Goal: Task Accomplishment & Management: Use online tool/utility

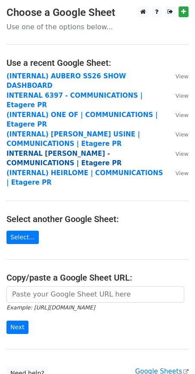
click at [42, 150] on strong "INTERNAL COLLEEN ALLEN - COMMUNICATIONS | Etagere PR" at bounding box center [63, 159] width 115 height 18
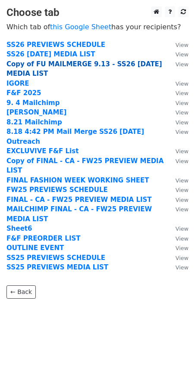
click at [31, 68] on strong "Copy of FU MAILMERGE 9.13 - SS26 PRESS DAY MEDIA LIST" at bounding box center [83, 69] width 155 height 18
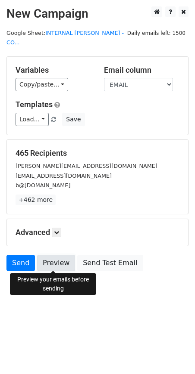
click at [60, 260] on link "Preview" at bounding box center [56, 263] width 38 height 16
click at [56, 260] on link "Preview" at bounding box center [56, 263] width 38 height 16
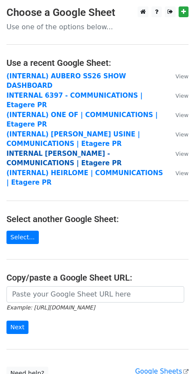
click at [44, 150] on strong "INTERNAL COLLEEN ALLEN - COMMUNICATIONS | Etagere PR" at bounding box center [63, 159] width 115 height 18
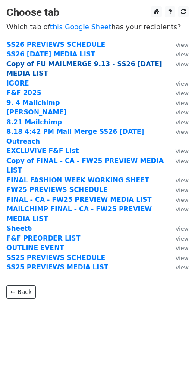
click at [37, 63] on strong "Copy of FU MAILMERGE 9.13 - SS26 PRESS DAY MEDIA LIST" at bounding box center [83, 69] width 155 height 18
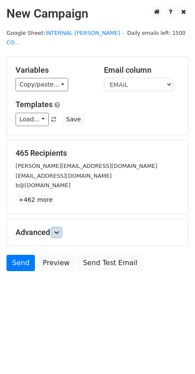
click at [56, 235] on link at bounding box center [56, 232] width 9 height 9
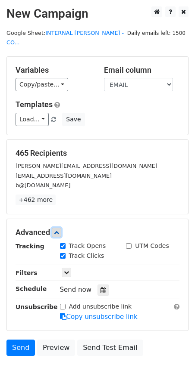
click at [58, 233] on icon at bounding box center [56, 232] width 5 height 5
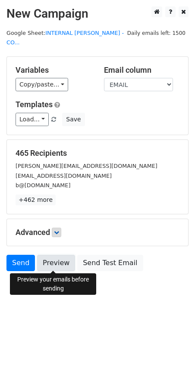
click at [52, 262] on link "Preview" at bounding box center [56, 263] width 38 height 16
click at [47, 265] on link "Preview" at bounding box center [56, 263] width 38 height 16
click at [47, 259] on link "Preview" at bounding box center [56, 263] width 38 height 16
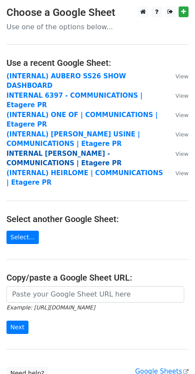
click at [53, 150] on strong "INTERNAL COLLEEN ALLEN - COMMUNICATIONS | Etagere PR" at bounding box center [63, 159] width 115 height 18
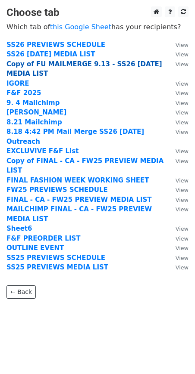
click at [16, 62] on strong "Copy of FU MAILMERGE 9.13 - SS26 PRESS DAY MEDIA LIST" at bounding box center [83, 69] width 155 height 18
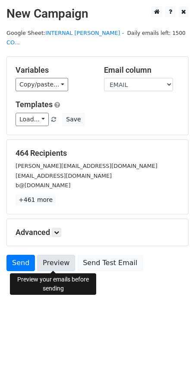
click at [54, 264] on link "Preview" at bounding box center [56, 263] width 38 height 16
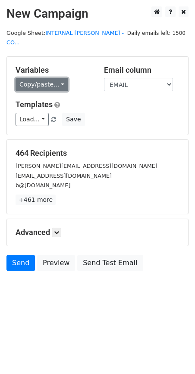
click at [47, 86] on link "Copy/paste..." at bounding box center [42, 84] width 53 height 13
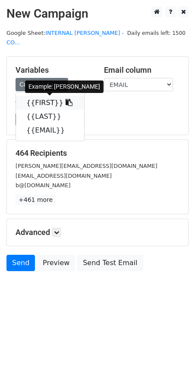
click at [46, 103] on link "{{FIRST}}" at bounding box center [50, 103] width 68 height 14
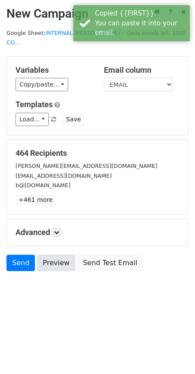
click at [51, 260] on link "Preview" at bounding box center [56, 263] width 38 height 16
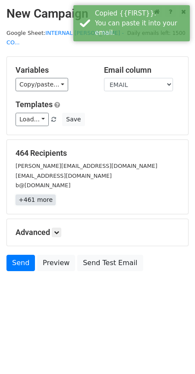
click at [33, 197] on link "+461 more" at bounding box center [36, 200] width 40 height 11
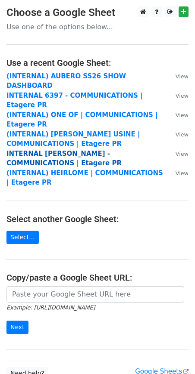
click at [57, 150] on strong "INTERNAL COLLEEN ALLEN - COMMUNICATIONS | Etagere PR" at bounding box center [63, 159] width 115 height 18
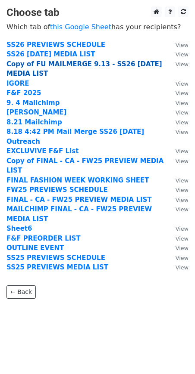
click at [43, 67] on strong "Copy of FU MAILMERGE 9.13 - SS26 PRESS DAY MEDIA LIST" at bounding box center [83, 69] width 155 height 18
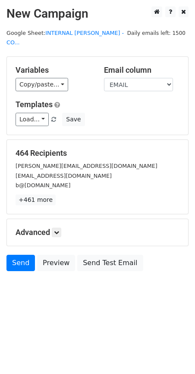
click at [54, 92] on div "Variables Copy/paste... {{FIRST}} {{LAST}} {{EMAIL}} Email column FIRST LAST EM…" at bounding box center [97, 96] width 181 height 78
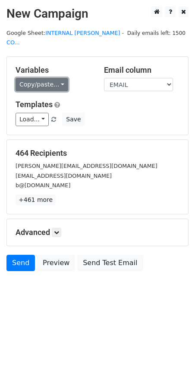
click at [55, 81] on link "Copy/paste..." at bounding box center [42, 84] width 53 height 13
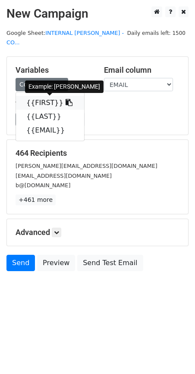
click at [43, 104] on link "{{FIRST}}" at bounding box center [50, 103] width 68 height 14
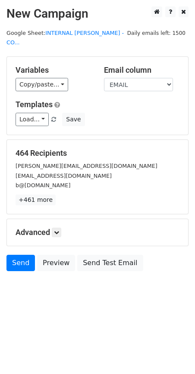
click at [68, 274] on div "Send Preview Send Test Email" at bounding box center [97, 265] width 195 height 21
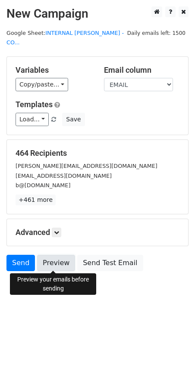
click at [58, 261] on link "Preview" at bounding box center [56, 263] width 38 height 16
click at [56, 261] on link "Preview" at bounding box center [56, 263] width 38 height 16
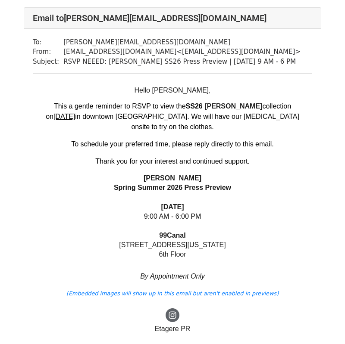
scroll to position [50, 0]
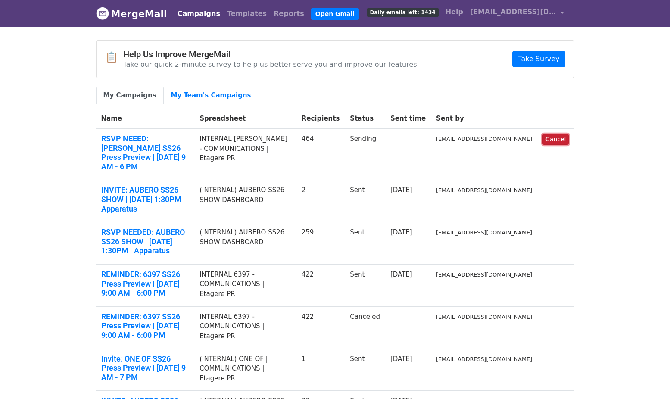
click at [553, 138] on link "Cancel" at bounding box center [555, 139] width 26 height 11
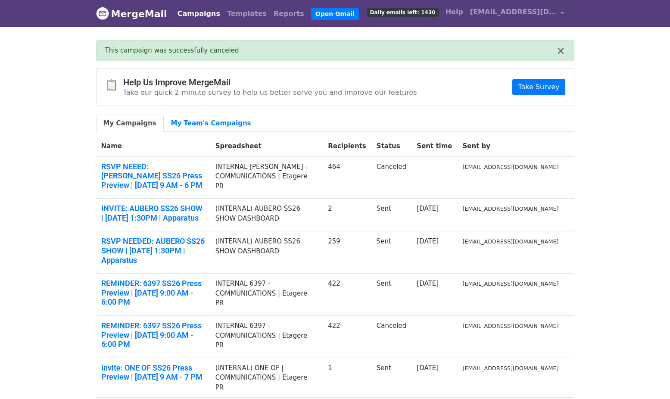
click at [412, 162] on td "Canceled" at bounding box center [391, 177] width 40 height 42
click at [170, 162] on link "RSVP NEEED: [PERSON_NAME] SS26 Press Preview | [DATE] 9 AM - 6 PM" at bounding box center [153, 176] width 104 height 28
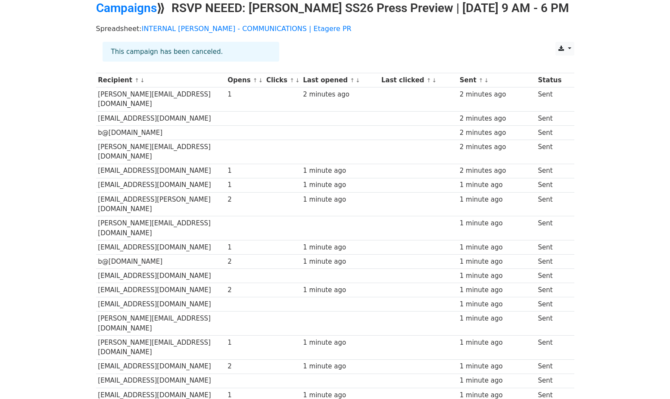
scroll to position [37, 0]
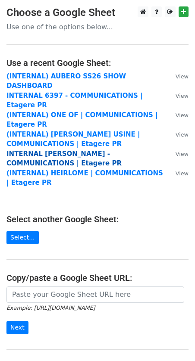
click at [60, 150] on strong "INTERNAL COLLEEN ALLEN - COMMUNICATIONS | Etagere PR" at bounding box center [63, 159] width 115 height 18
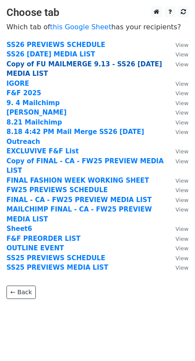
click at [46, 62] on strong "Copy of FU MAILMERGE 9.13 - SS26 [DATE] MEDIA LIST" at bounding box center [83, 69] width 155 height 18
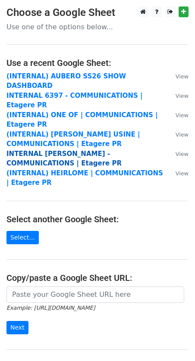
click at [49, 150] on strong "INTERNAL [PERSON_NAME] - COMMUNICATIONS | Etagere PR" at bounding box center [63, 159] width 115 height 18
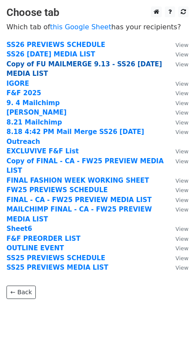
click at [35, 62] on strong "Copy of FU MAILMERGE 9.13 - SS26 [DATE] MEDIA LIST" at bounding box center [83, 69] width 155 height 18
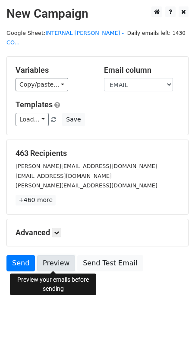
click at [56, 260] on link "Preview" at bounding box center [56, 263] width 38 height 16
